Goal: Transaction & Acquisition: Purchase product/service

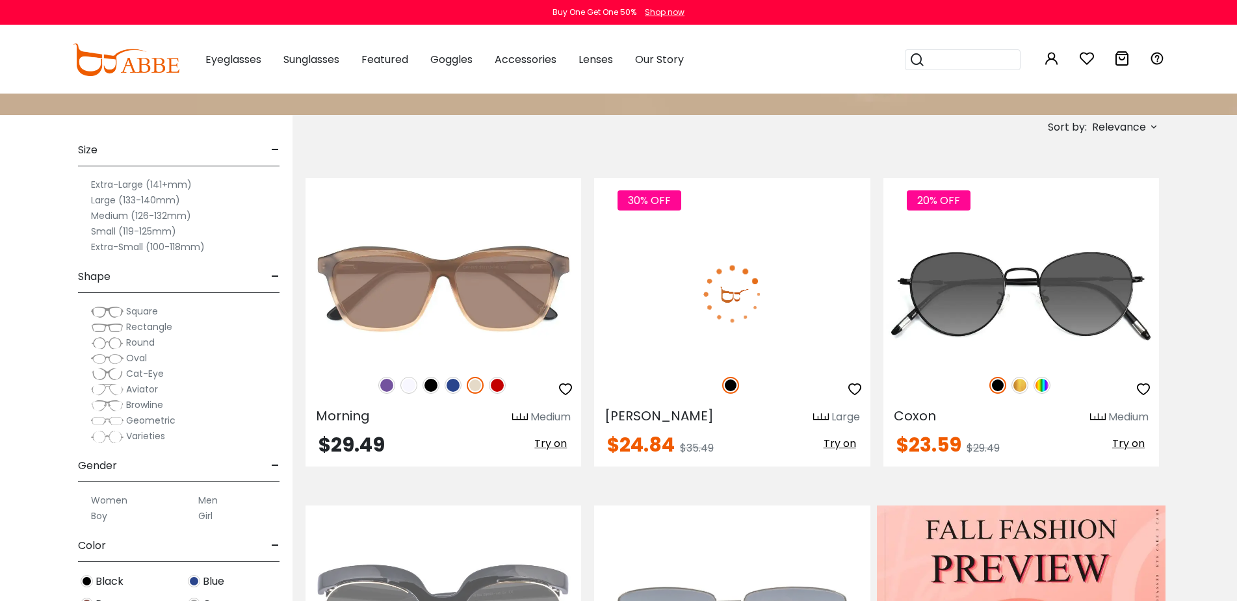
click at [683, 270] on img at bounding box center [732, 294] width 276 height 138
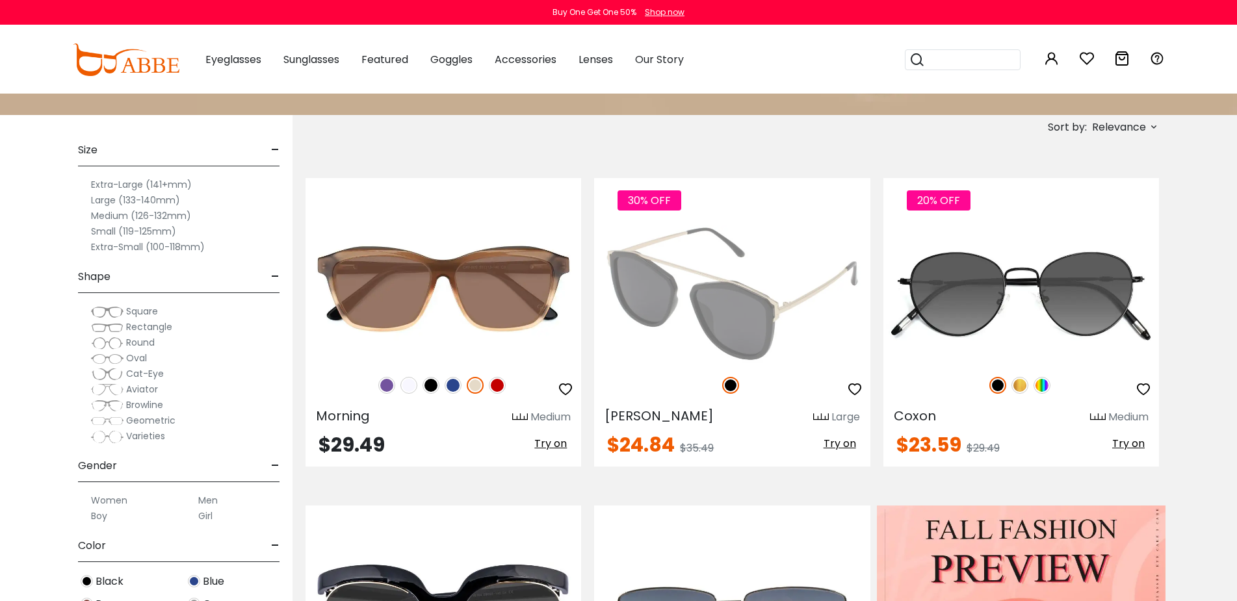
click at [683, 270] on img at bounding box center [732, 294] width 276 height 138
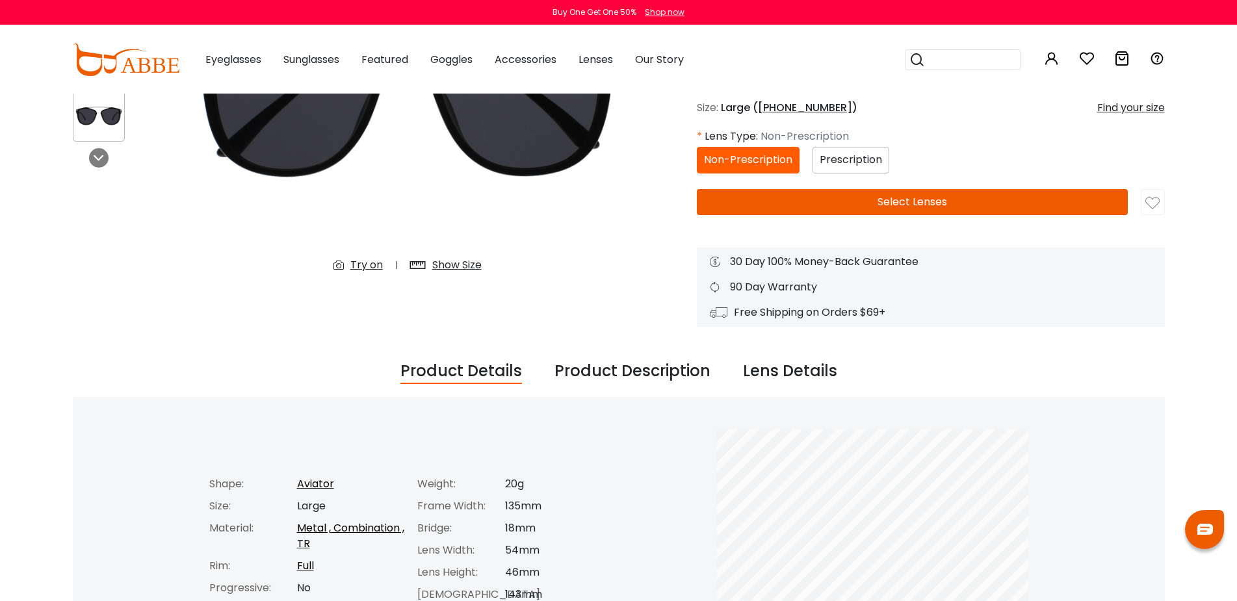
click at [864, 205] on button "Select Lenses" at bounding box center [912, 202] width 431 height 26
